Goal: Transaction & Acquisition: Register for event/course

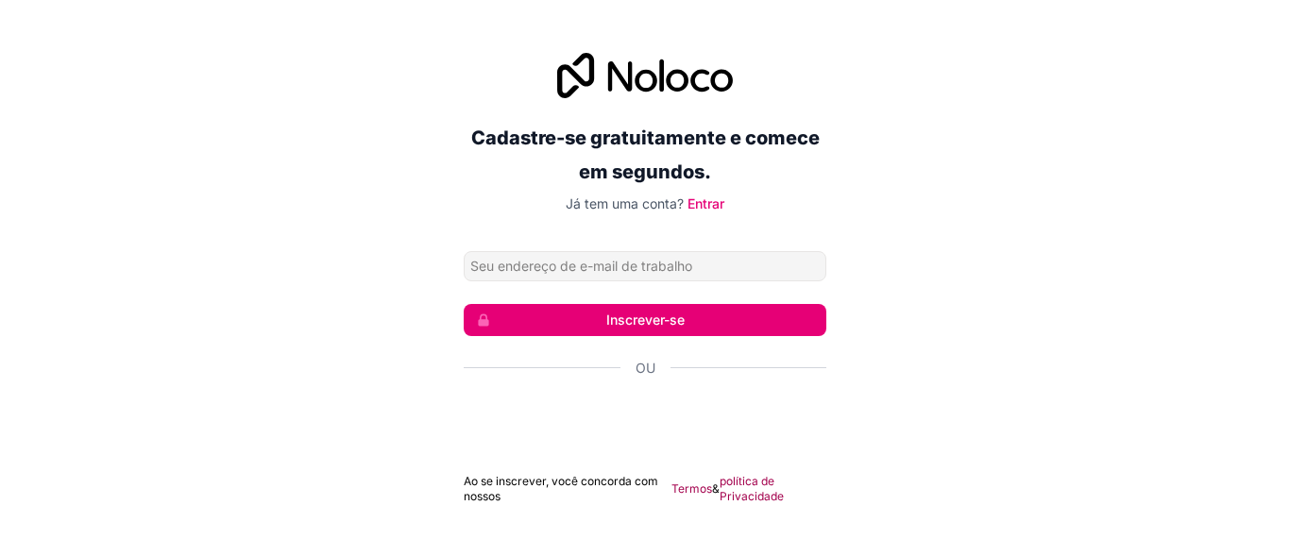
click at [625, 322] on font "Inscrever-se" at bounding box center [645, 320] width 78 height 16
click at [633, 251] on input "Endereço de email" at bounding box center [645, 266] width 363 height 30
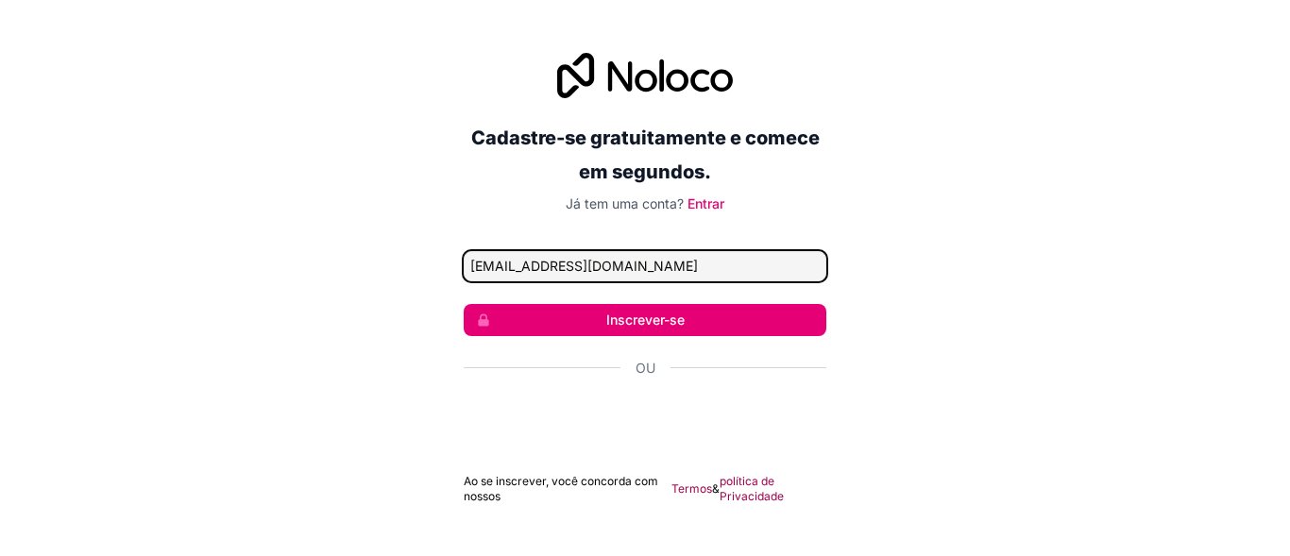
type input "[EMAIL_ADDRESS][DOMAIN_NAME]"
click at [662, 326] on font "Inscrever-se" at bounding box center [645, 320] width 78 height 16
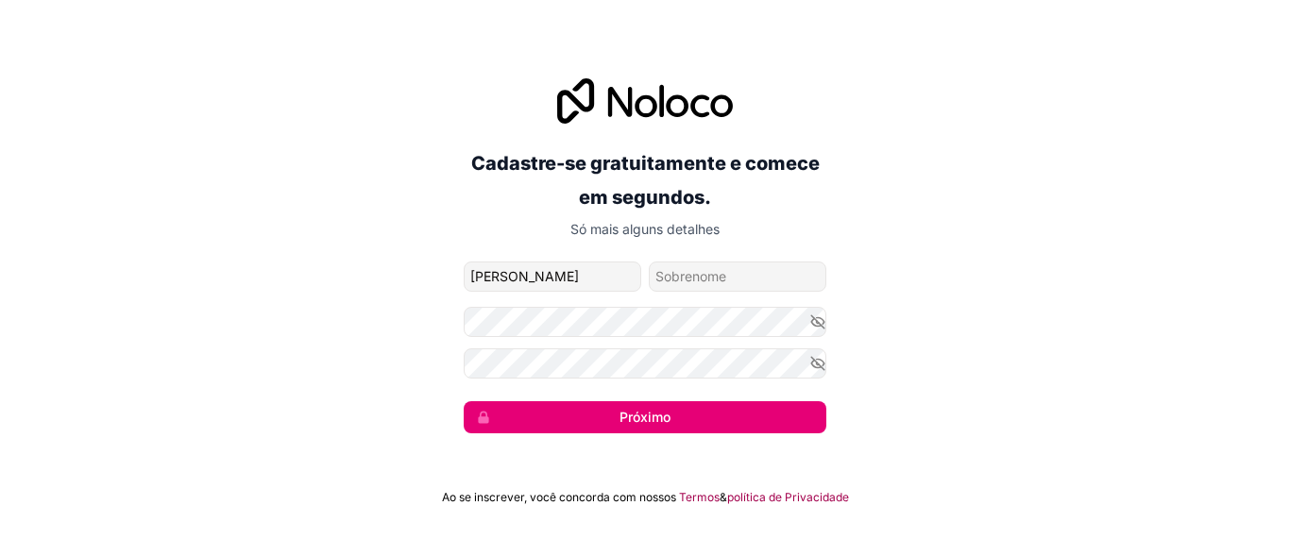
type input "eduardo"
type input "cardoso"
click at [638, 416] on font "Próximo" at bounding box center [644, 417] width 51 height 16
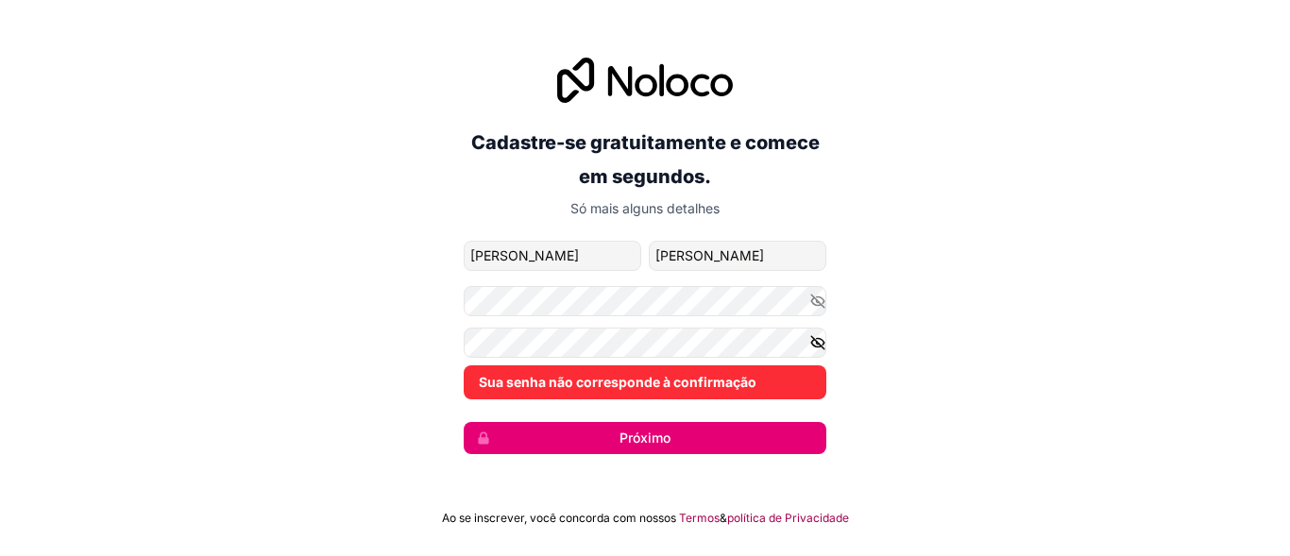
click at [823, 347] on icon "button" at bounding box center [817, 342] width 13 height 13
click at [819, 305] on icon "button" at bounding box center [817, 300] width 13 height 8
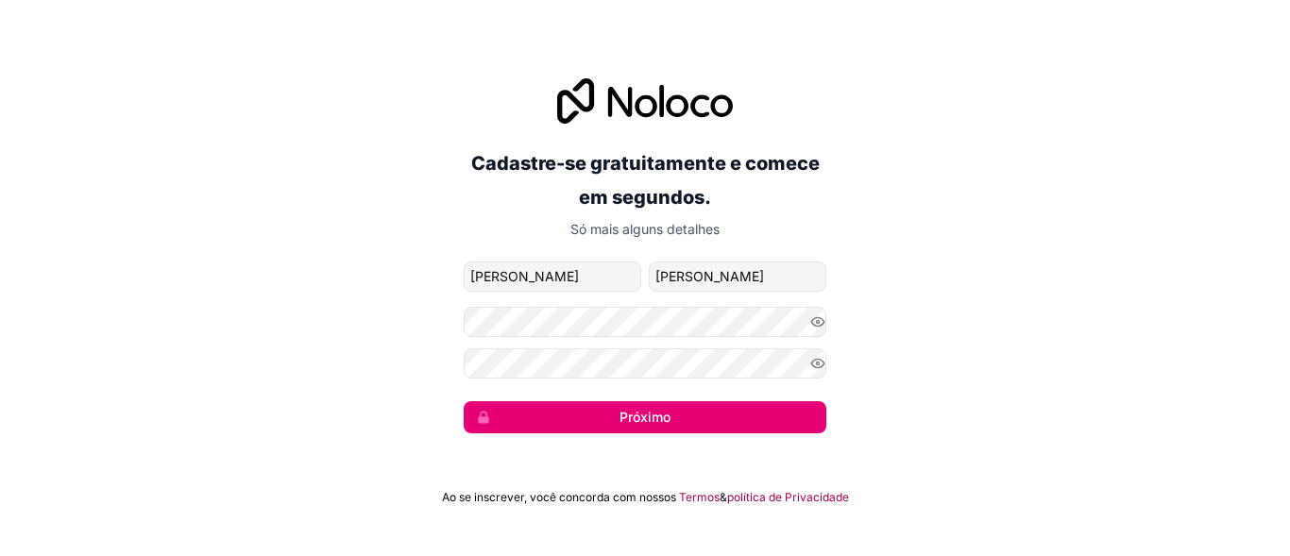
click at [610, 415] on button "Próximo" at bounding box center [645, 417] width 363 height 32
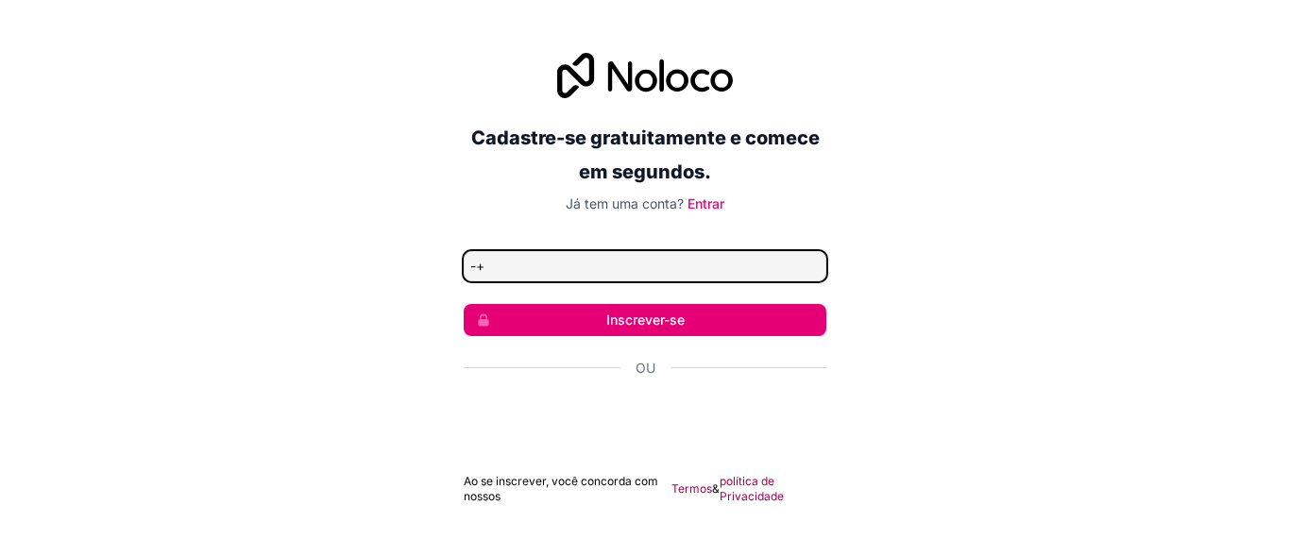
type input "-+"
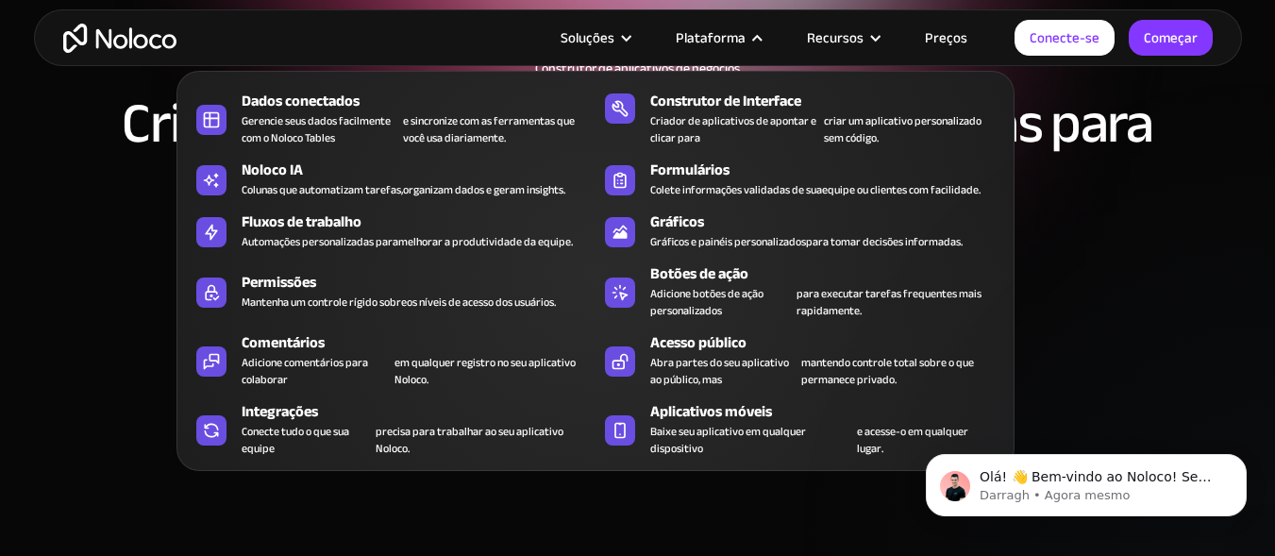
click at [750, 45] on nav "Dados conectados Gerencie seus dados facilmente com o Noloco Tables e sincroniz…" at bounding box center [596, 257] width 838 height 427
